Goal: Information Seeking & Learning: Learn about a topic

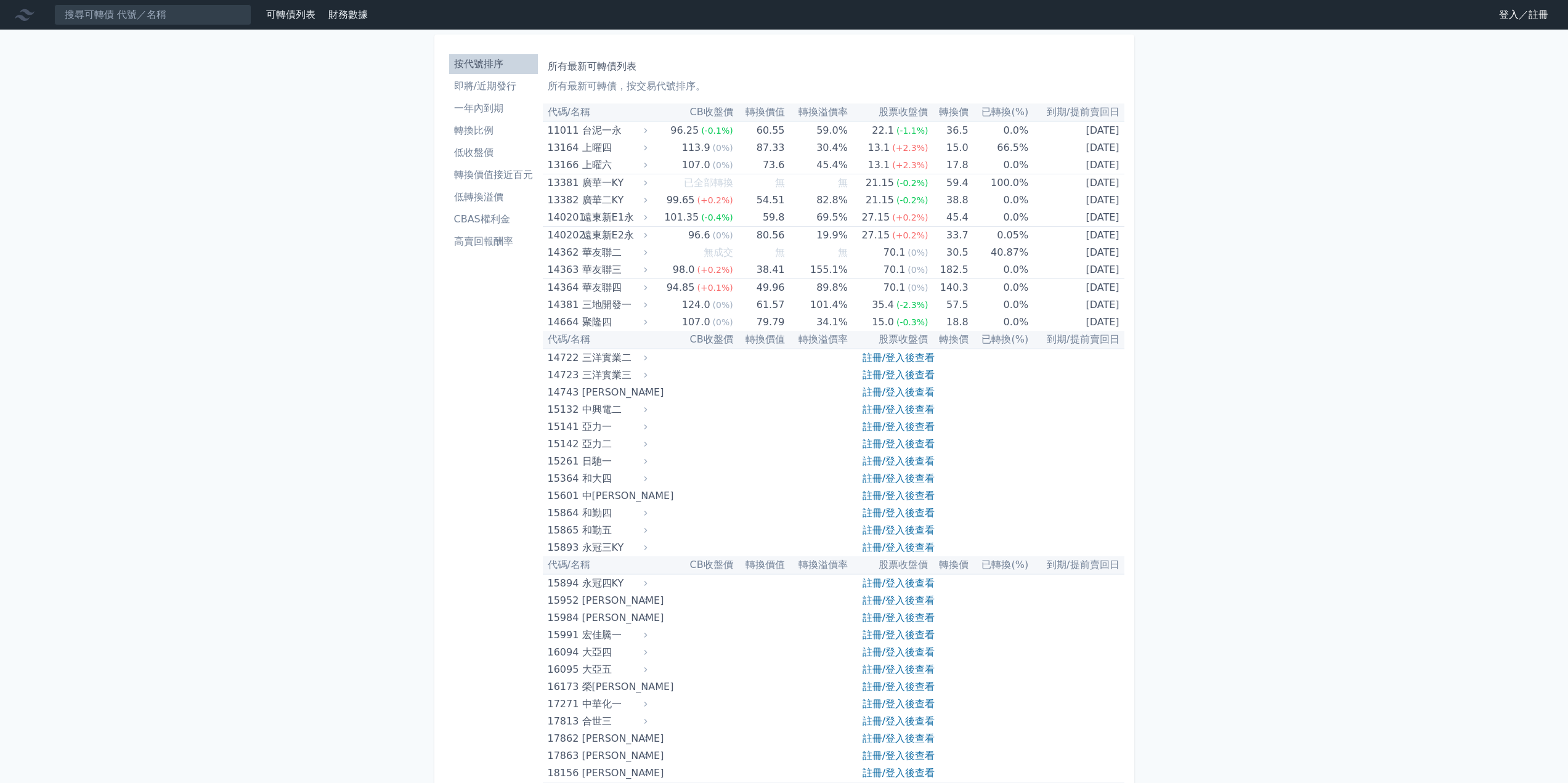
click at [462, 108] on li "一年內到期" at bounding box center [493, 108] width 89 height 15
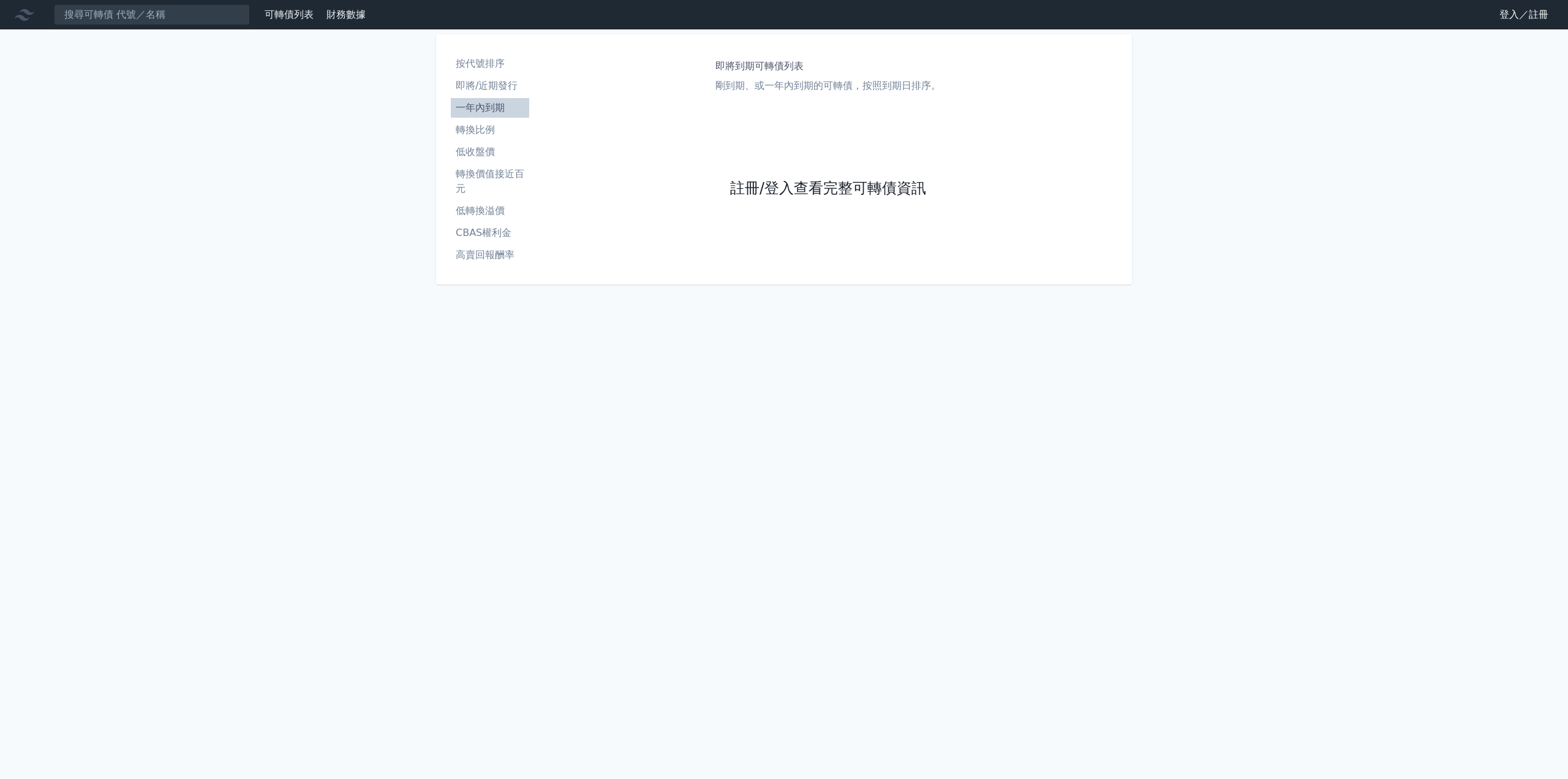
click at [770, 188] on link "註冊/登入查看完整可轉債資訊" at bounding box center [828, 189] width 196 height 19
click at [762, 109] on link "Google 登入／註冊" at bounding box center [784, 108] width 127 height 25
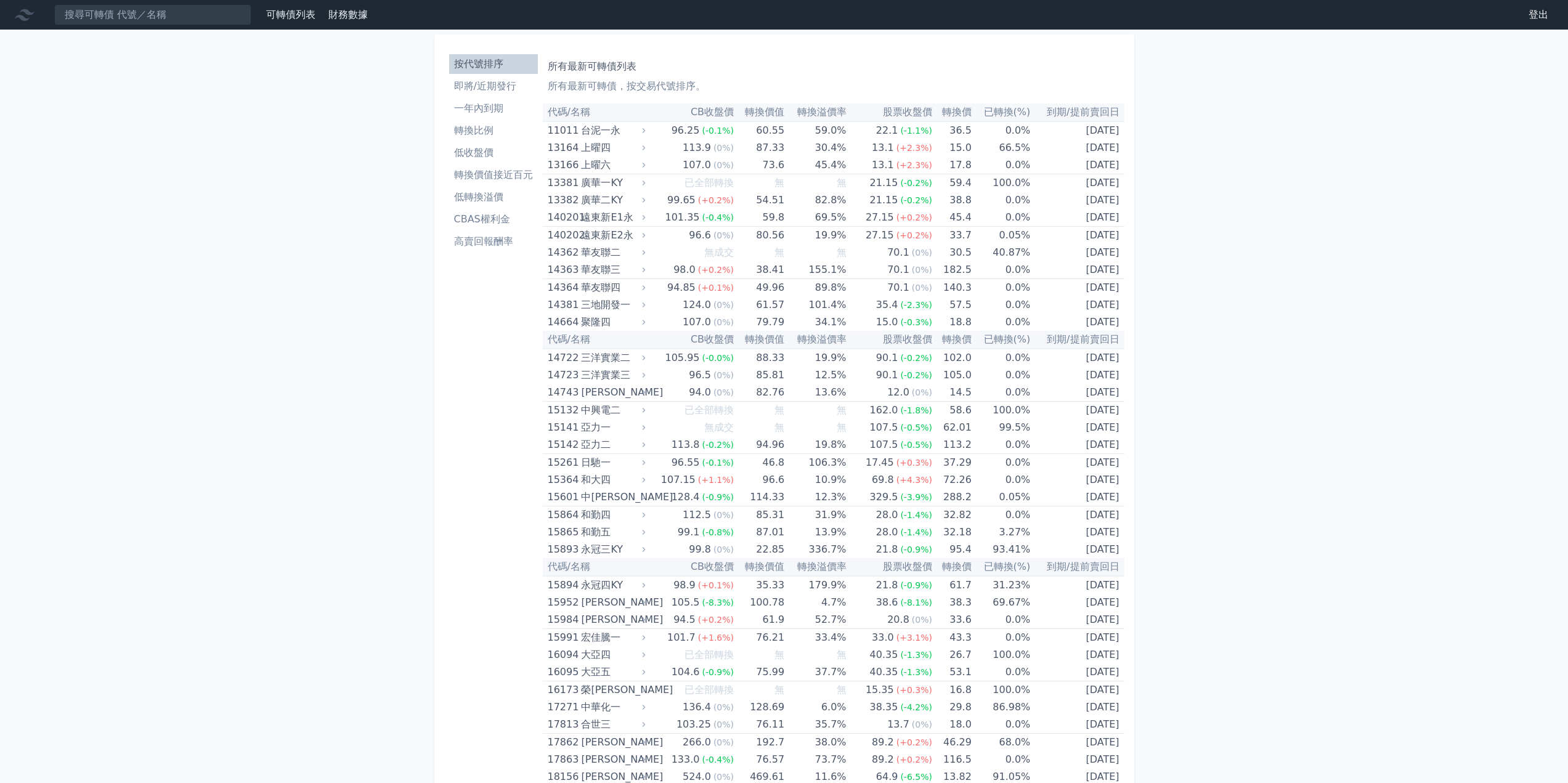
click at [496, 108] on li "一年內到期" at bounding box center [493, 108] width 89 height 15
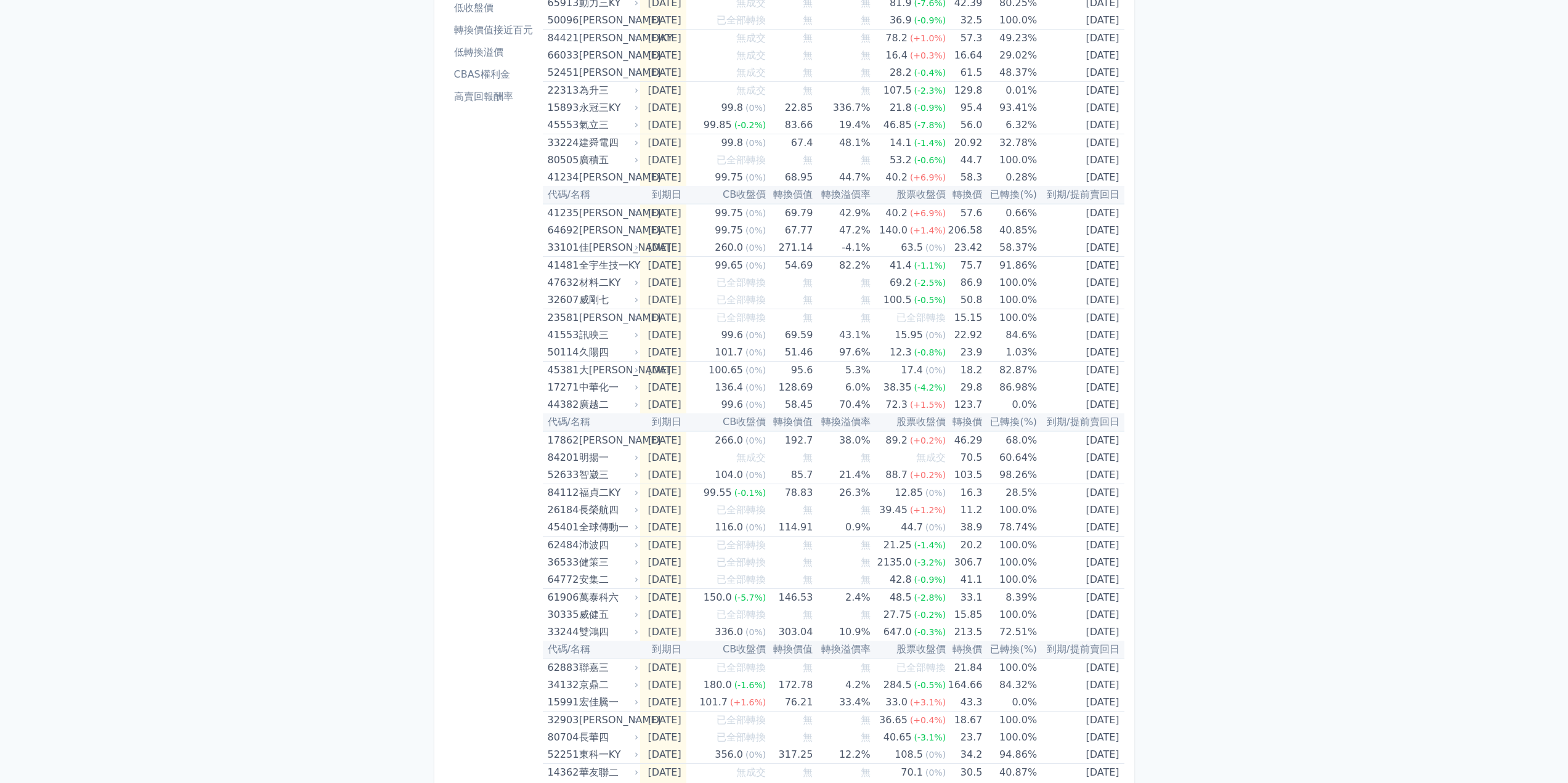
scroll to position [123, 0]
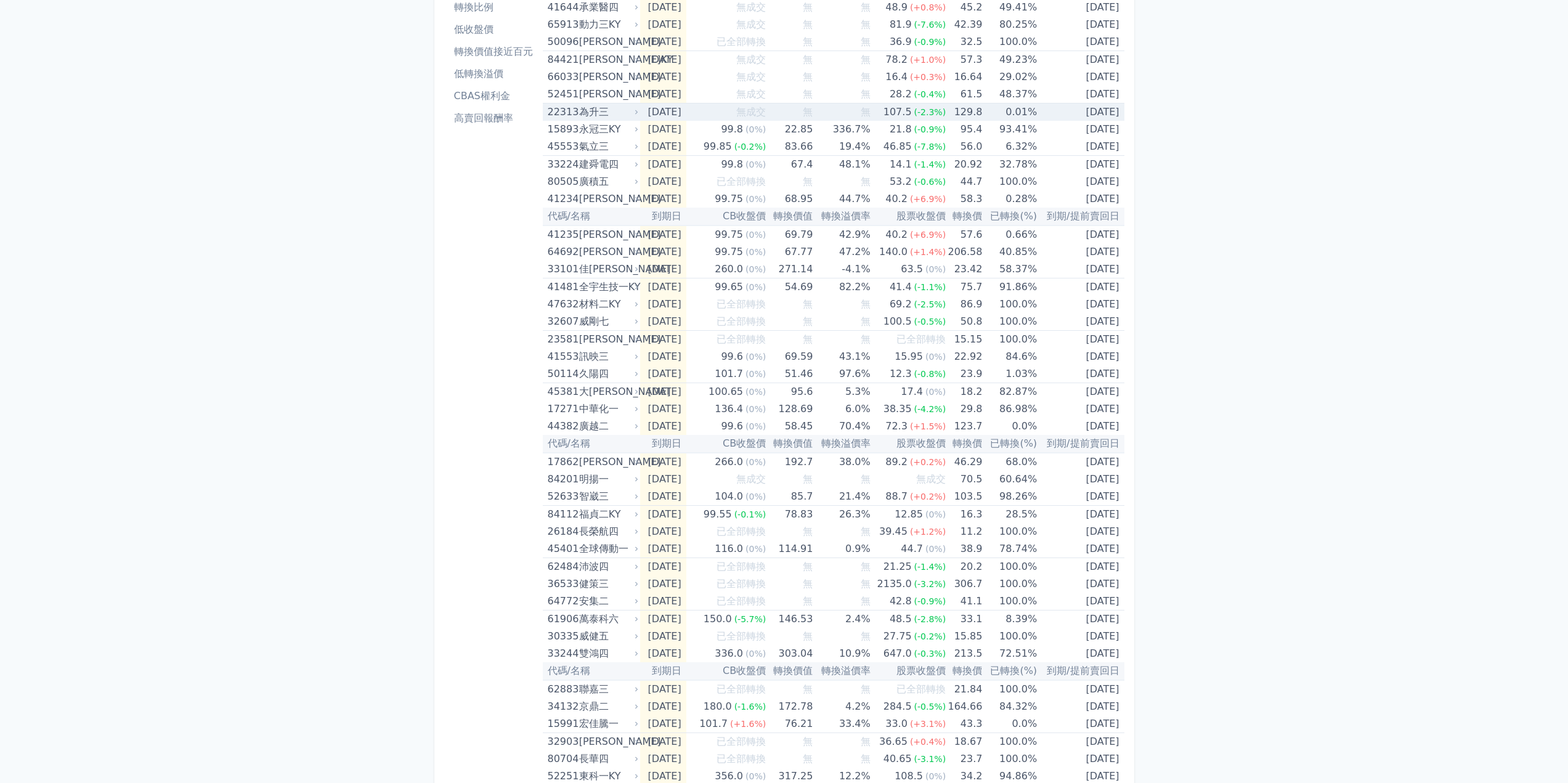
click at [586, 115] on div "為升三" at bounding box center [607, 112] width 57 height 18
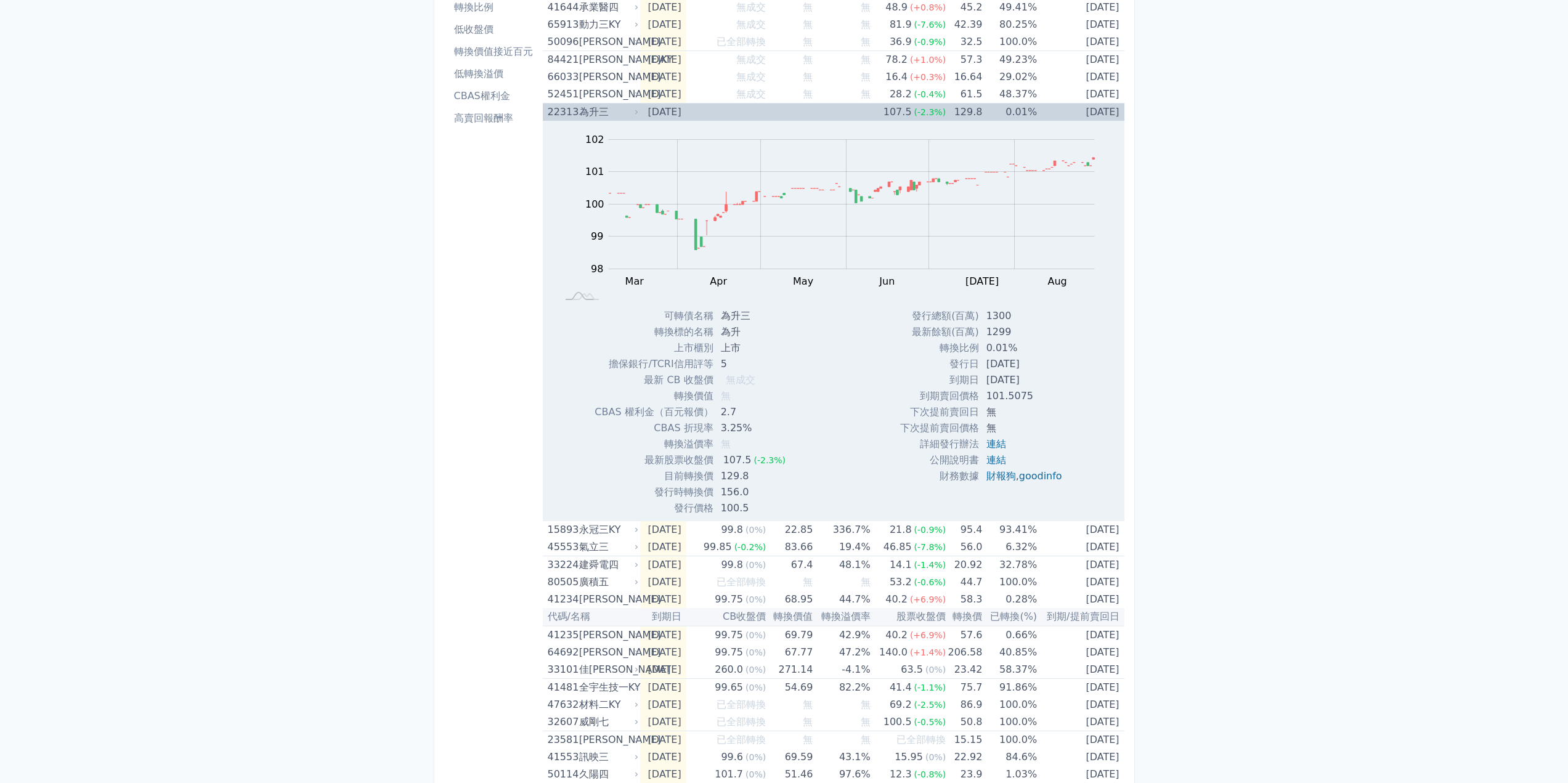
click at [572, 109] on div "22313" at bounding box center [561, 112] width 28 height 18
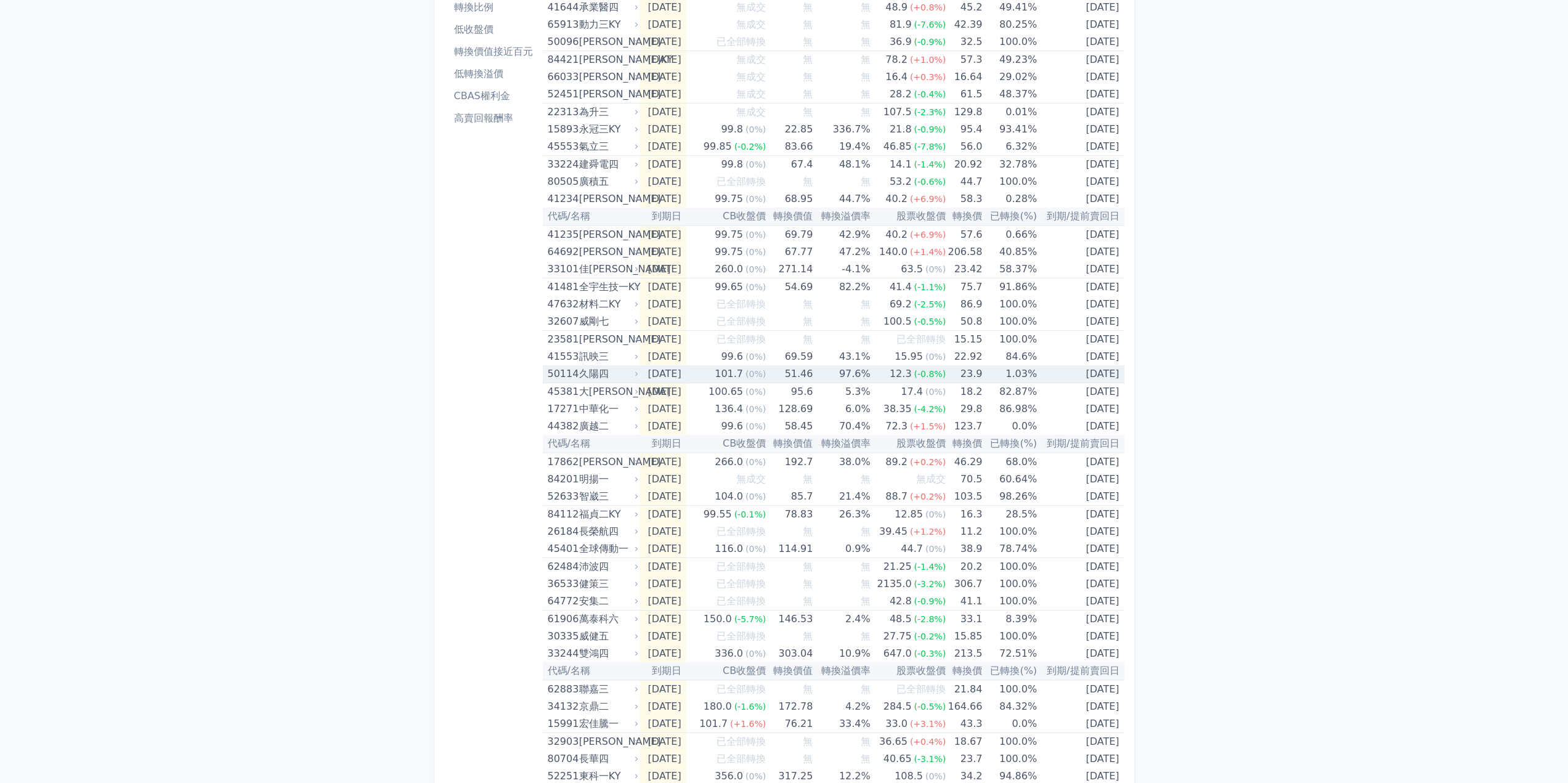
click at [568, 374] on div "50114" at bounding box center [561, 374] width 28 height 18
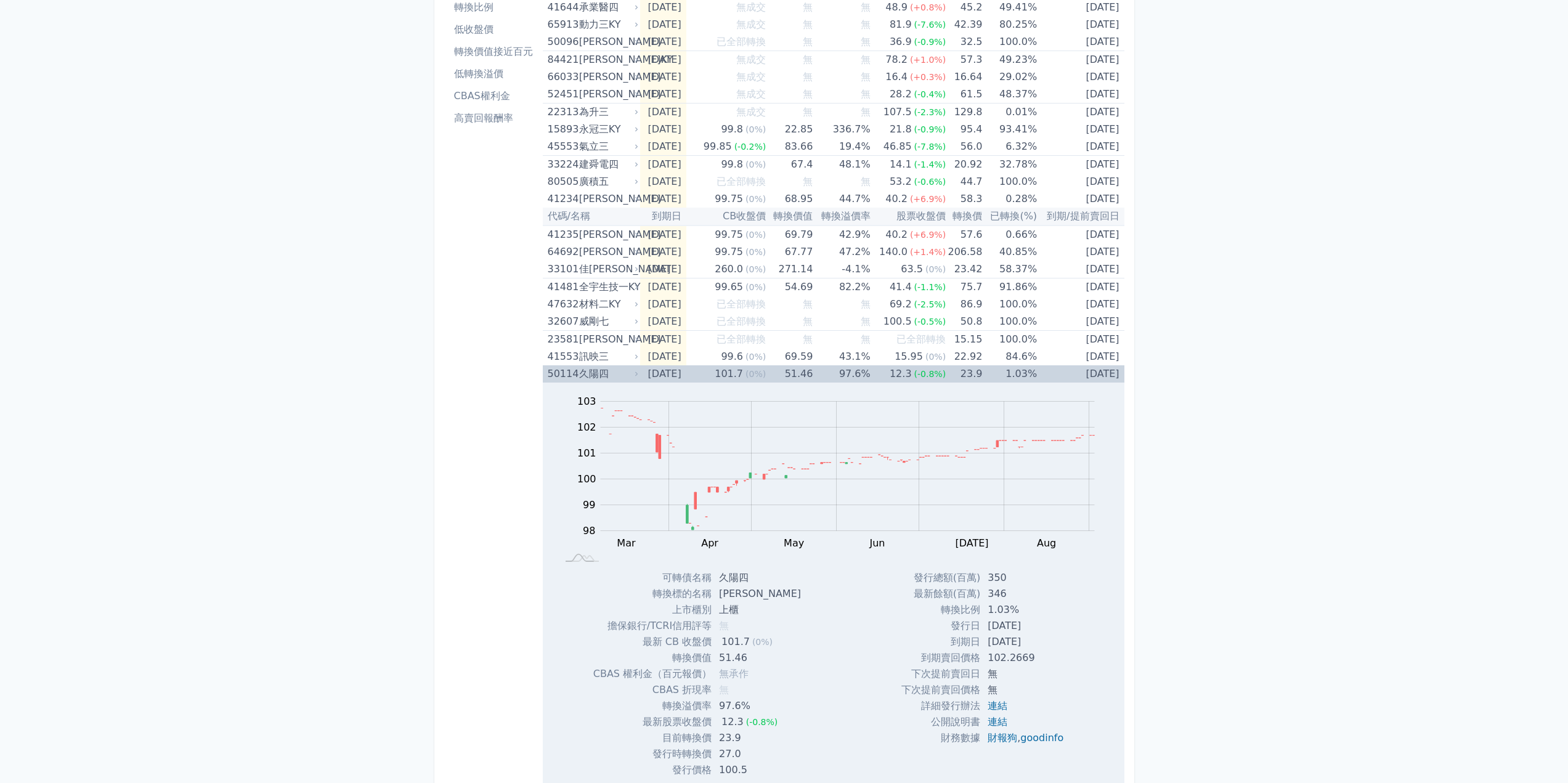
click at [568, 373] on div "50114" at bounding box center [561, 374] width 28 height 18
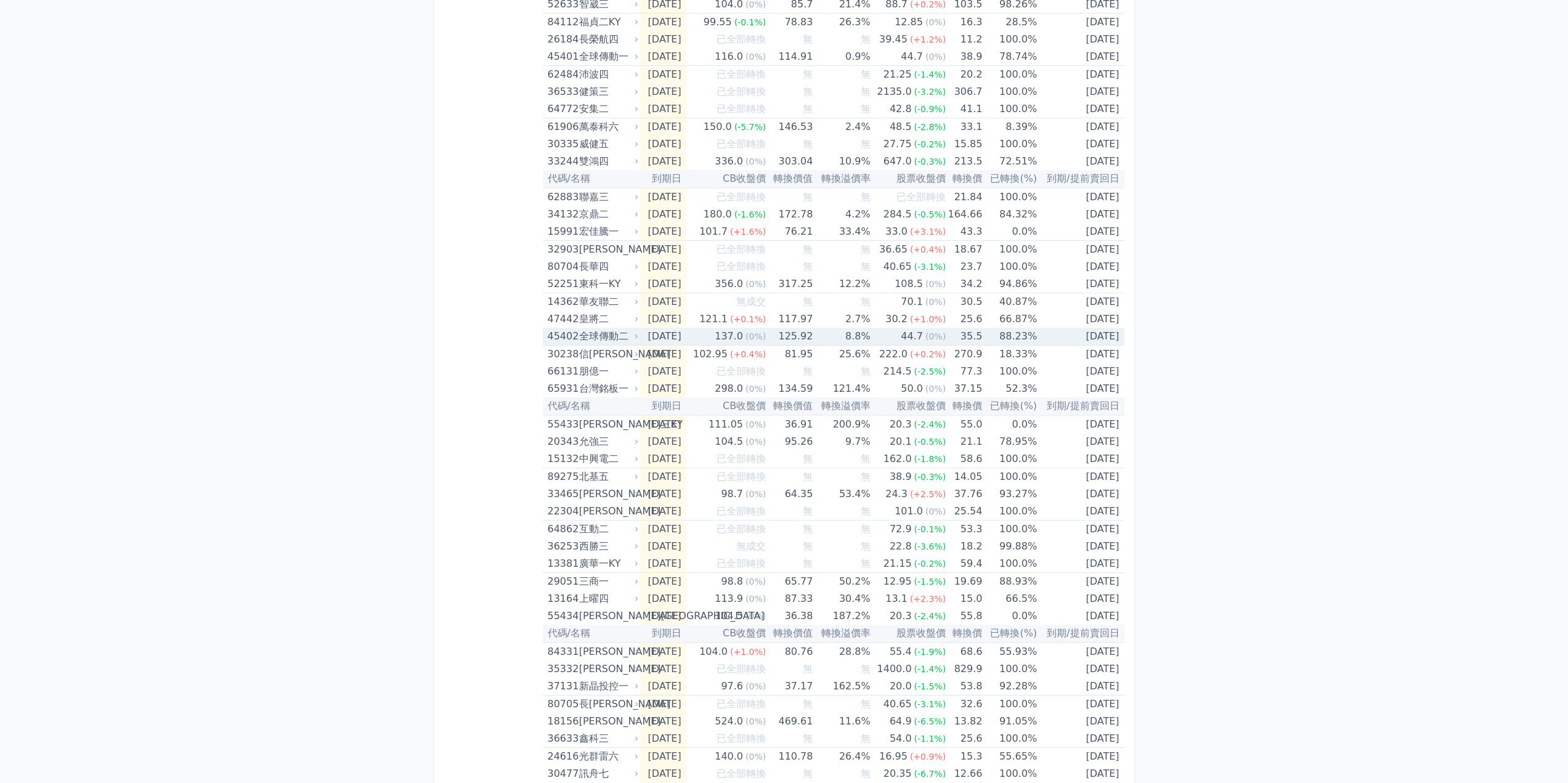
scroll to position [616, 0]
click at [612, 425] on div "[PERSON_NAME]三KY" at bounding box center [607, 424] width 57 height 18
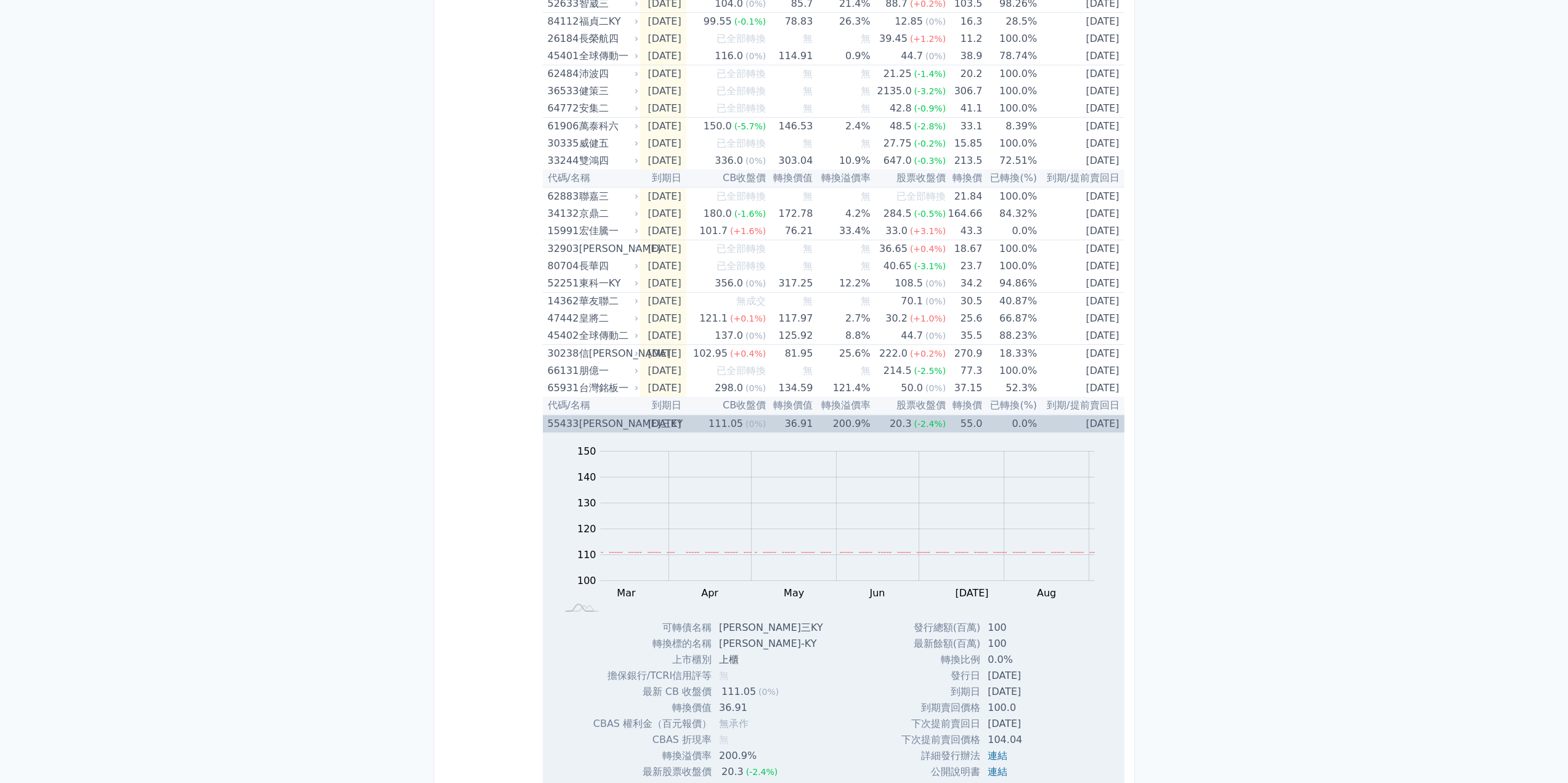
click at [612, 424] on div "[PERSON_NAME]三KY" at bounding box center [607, 424] width 57 height 18
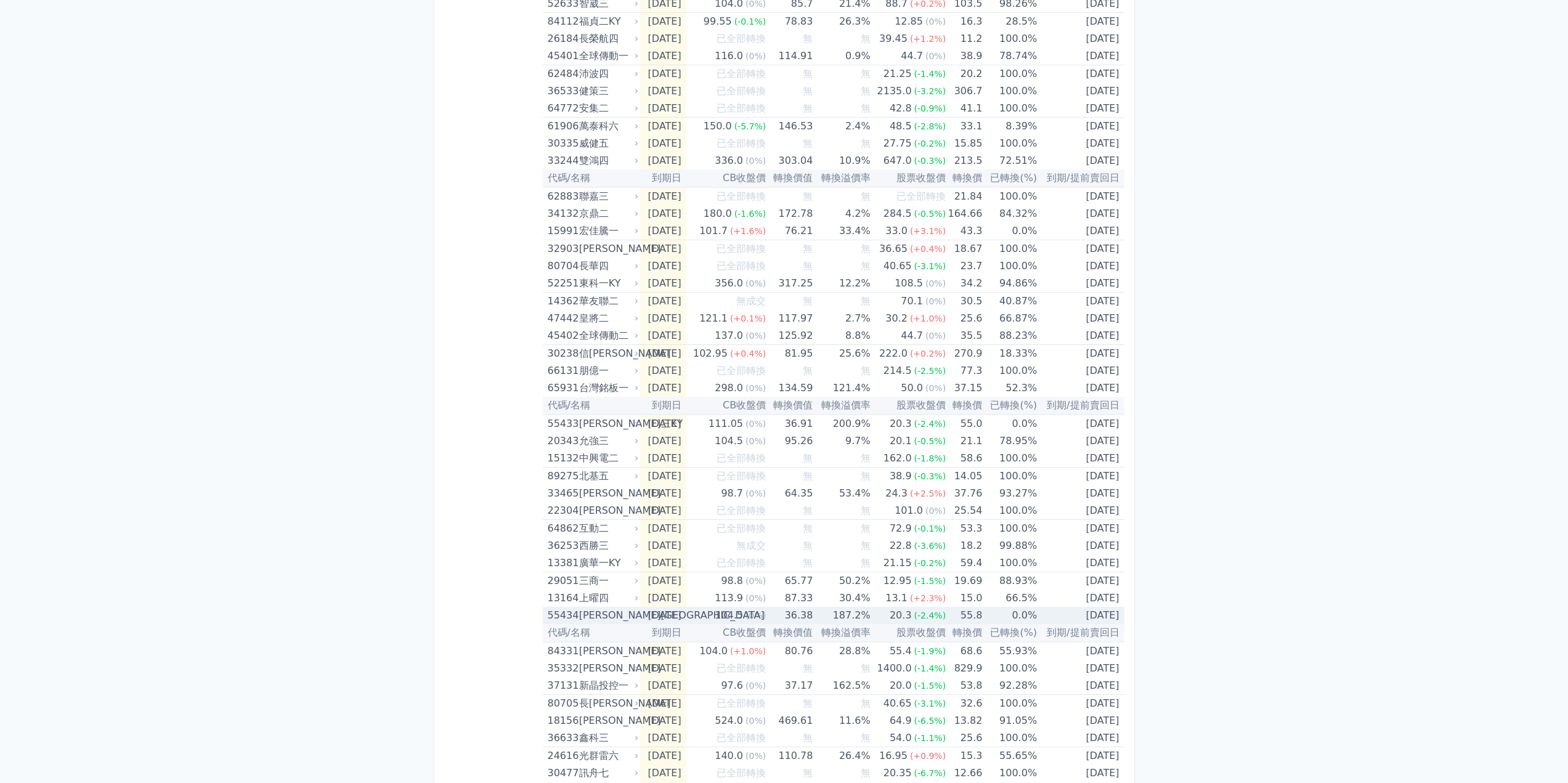
click at [590, 614] on div "[PERSON_NAME][GEOGRAPHIC_DATA]" at bounding box center [607, 616] width 57 height 18
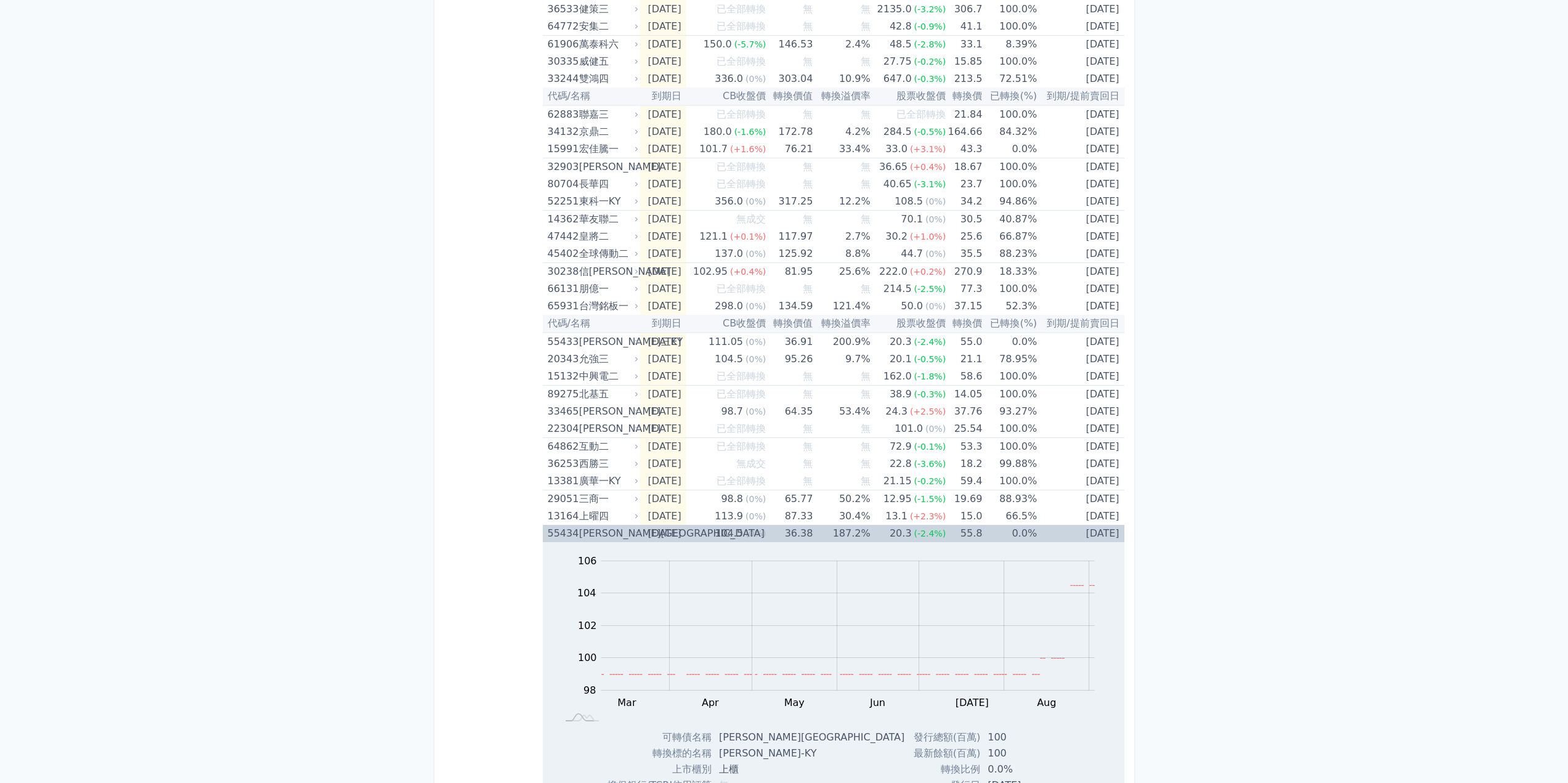
scroll to position [862, 0]
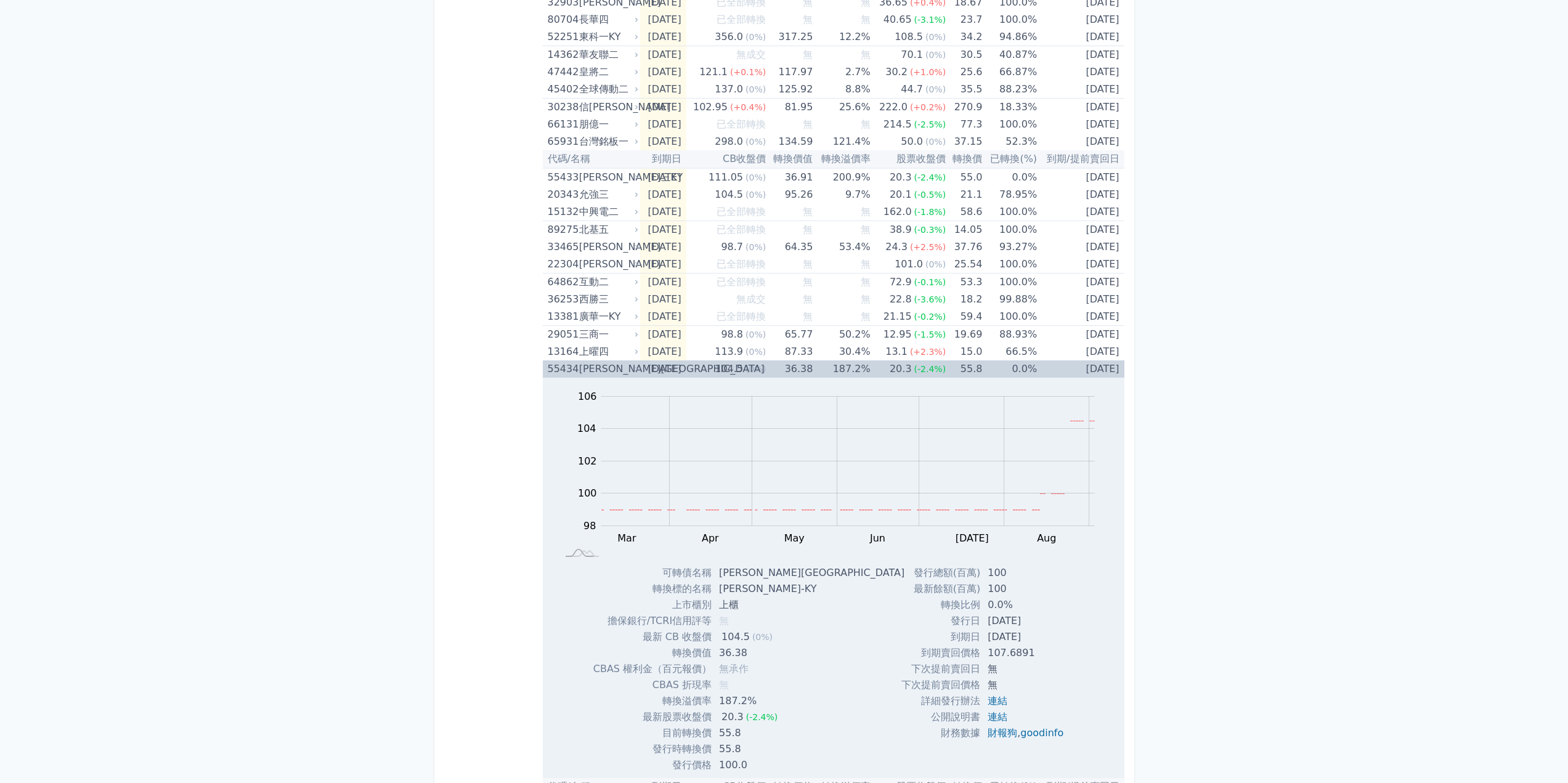
click at [592, 370] on div "[PERSON_NAME][GEOGRAPHIC_DATA]" at bounding box center [607, 370] width 57 height 18
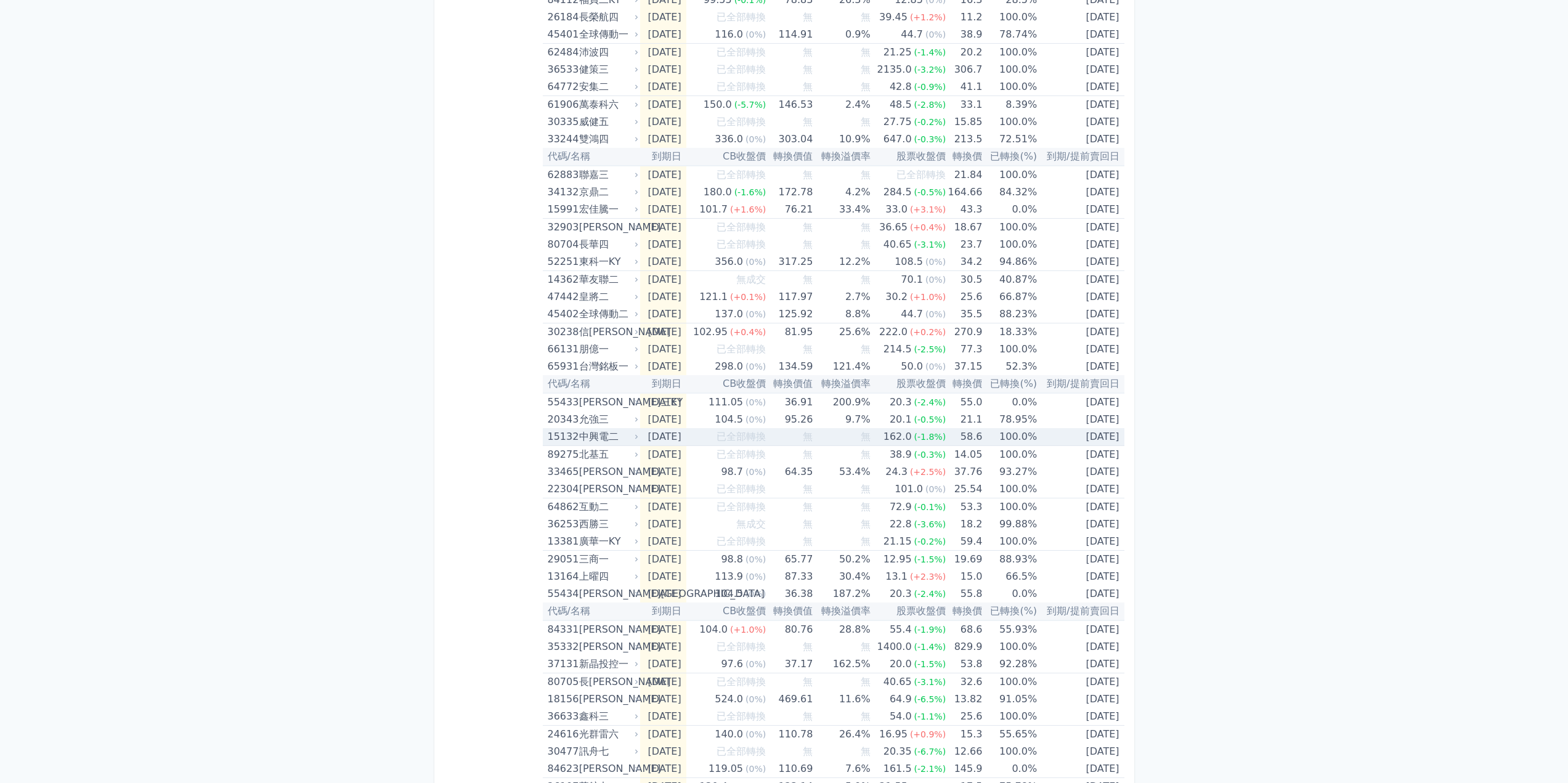
scroll to position [616, 0]
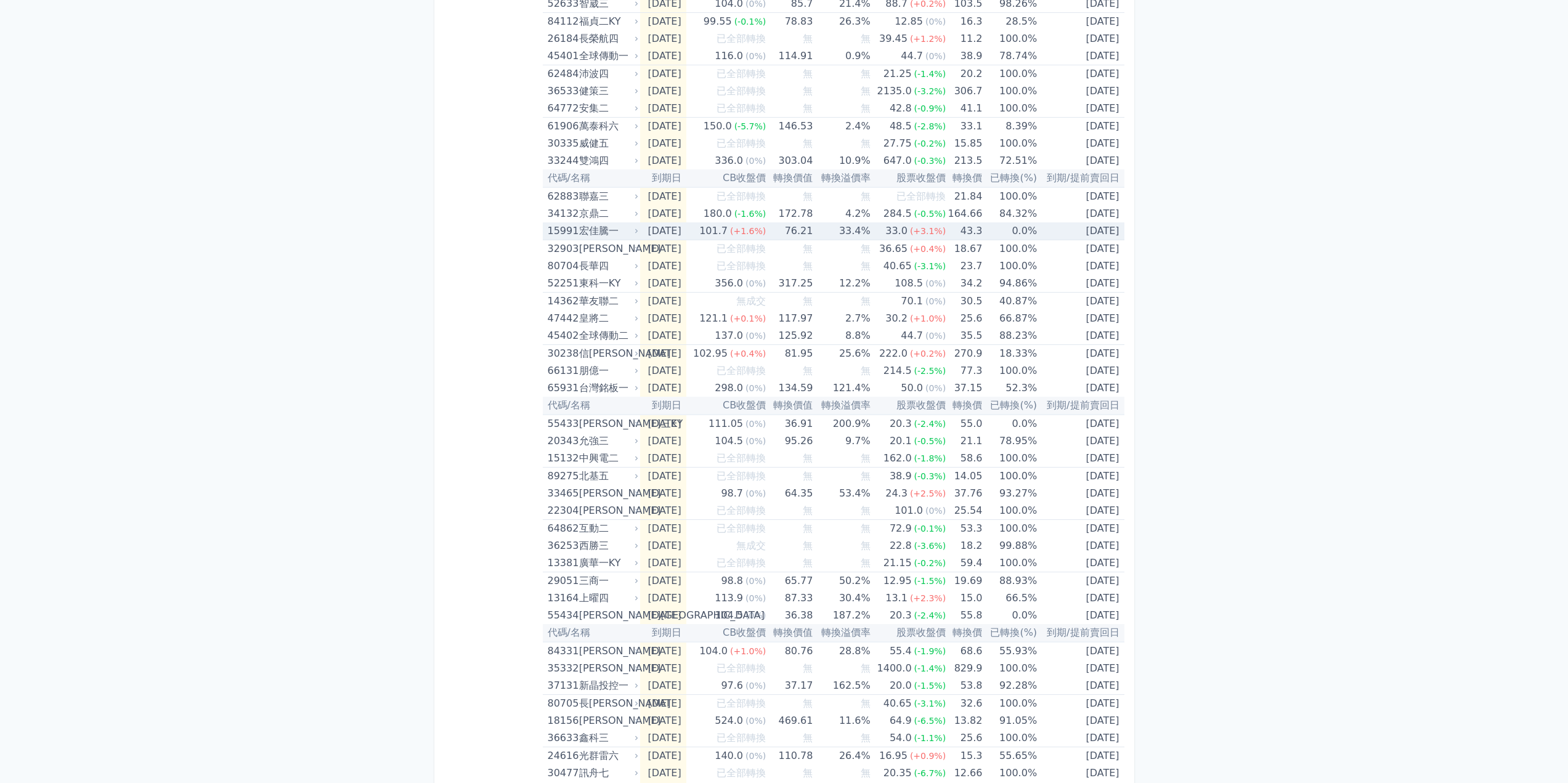
click at [595, 228] on div "宏佳騰一" at bounding box center [607, 232] width 57 height 18
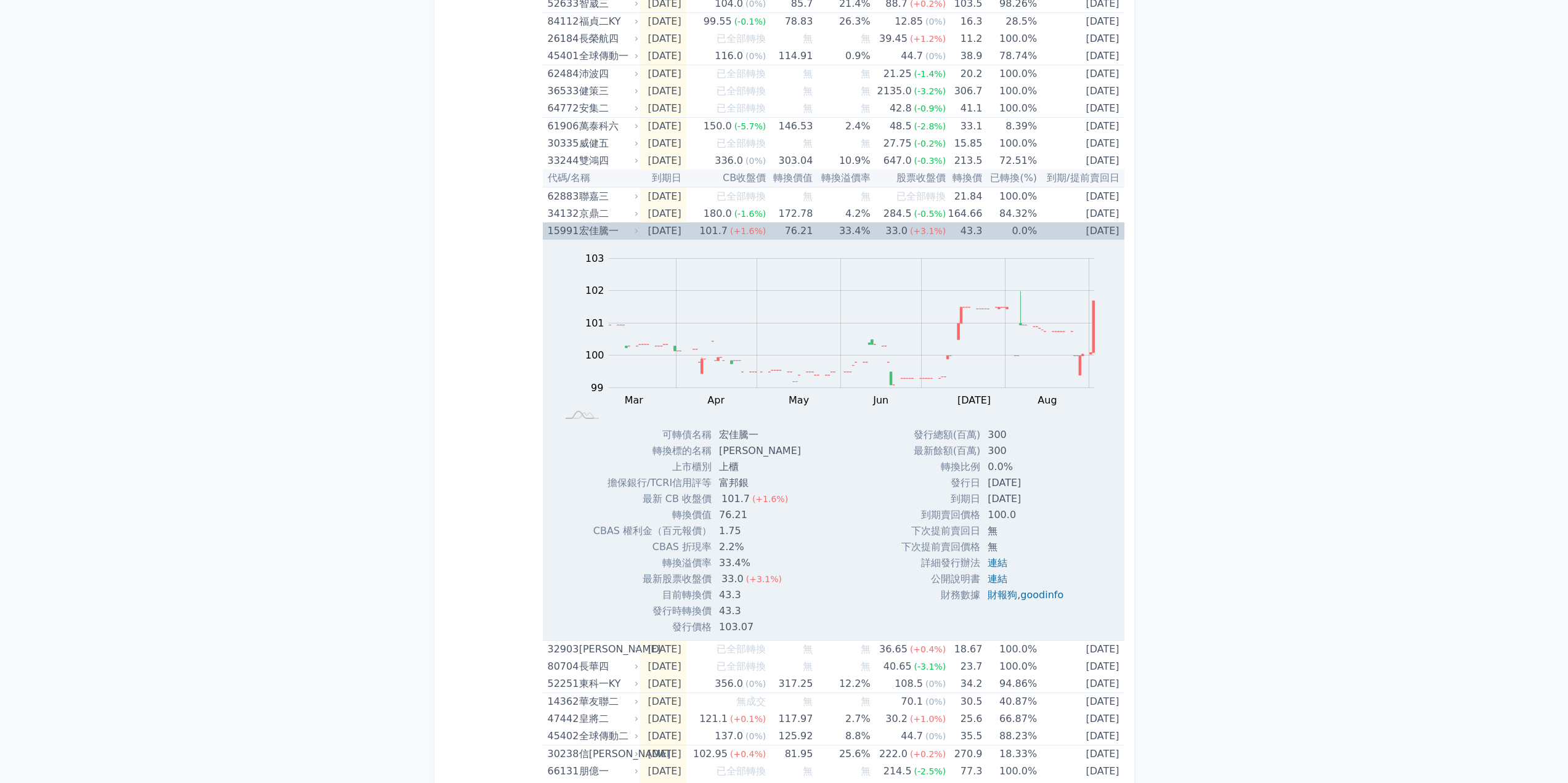
click at [595, 228] on div "宏佳騰一" at bounding box center [607, 232] width 57 height 18
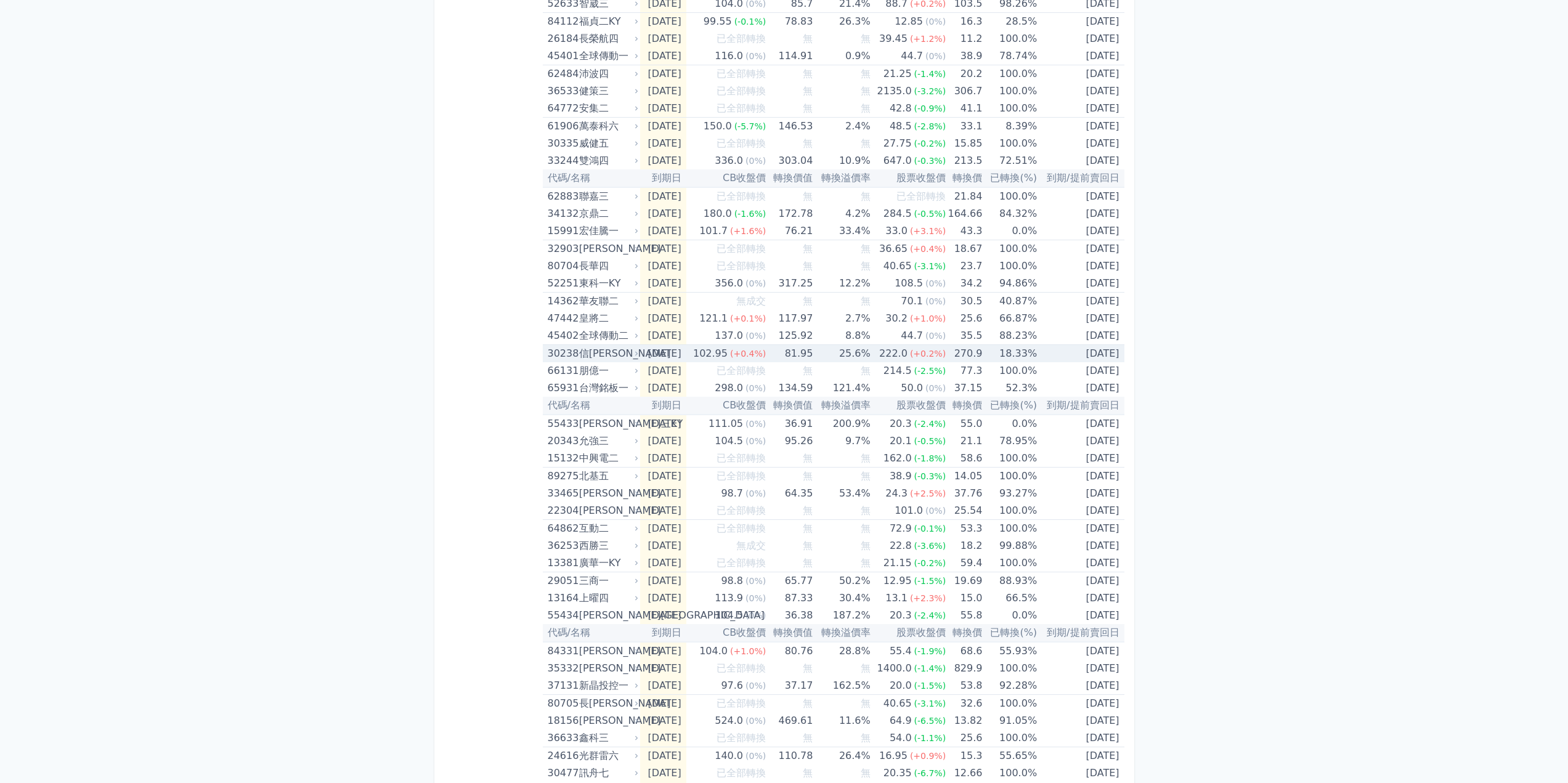
click at [593, 352] on div "信[PERSON_NAME]" at bounding box center [607, 354] width 57 height 18
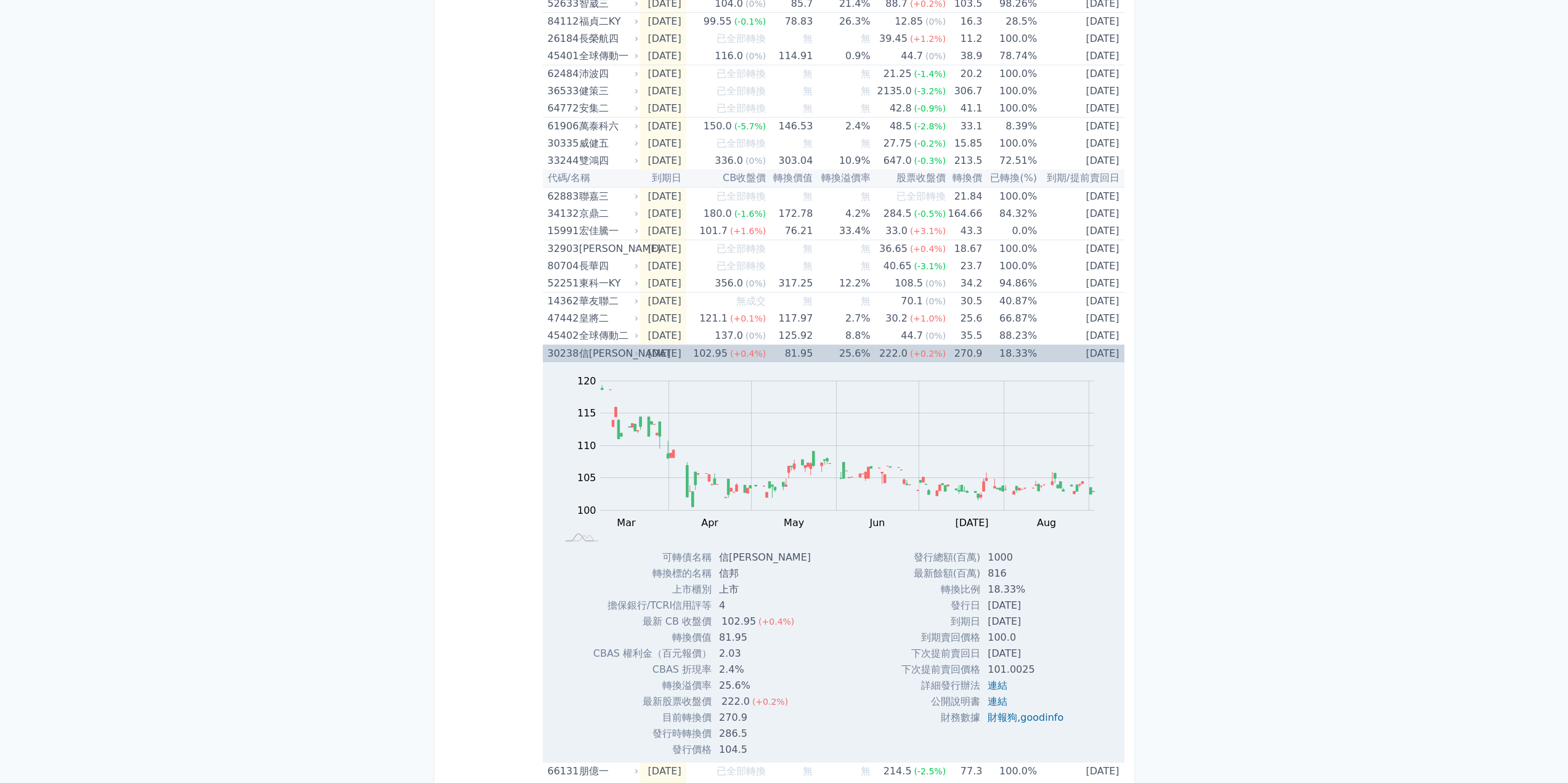
click at [594, 351] on div "信[PERSON_NAME]" at bounding box center [607, 354] width 57 height 18
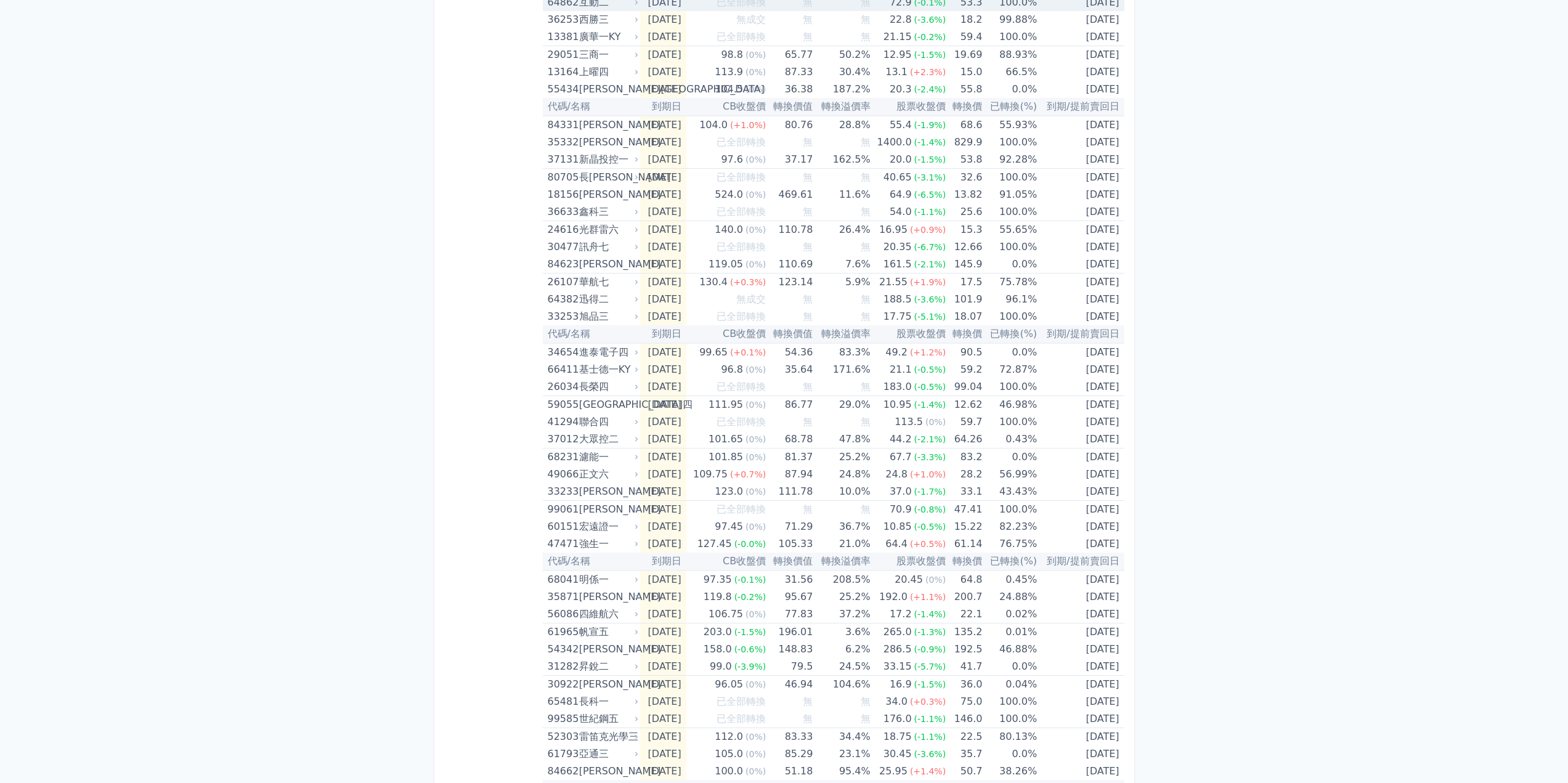
scroll to position [1293, 0]
